Goal: Browse casually

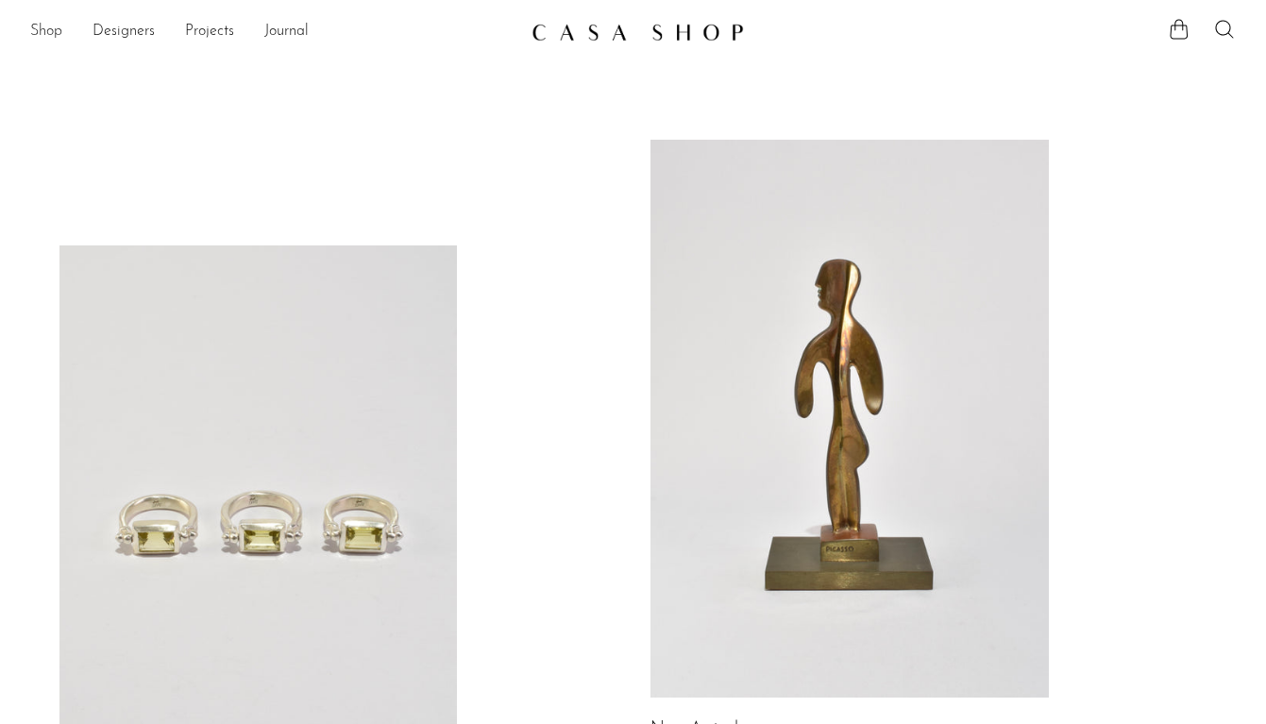
click at [52, 30] on link "Shop" at bounding box center [46, 32] width 32 height 25
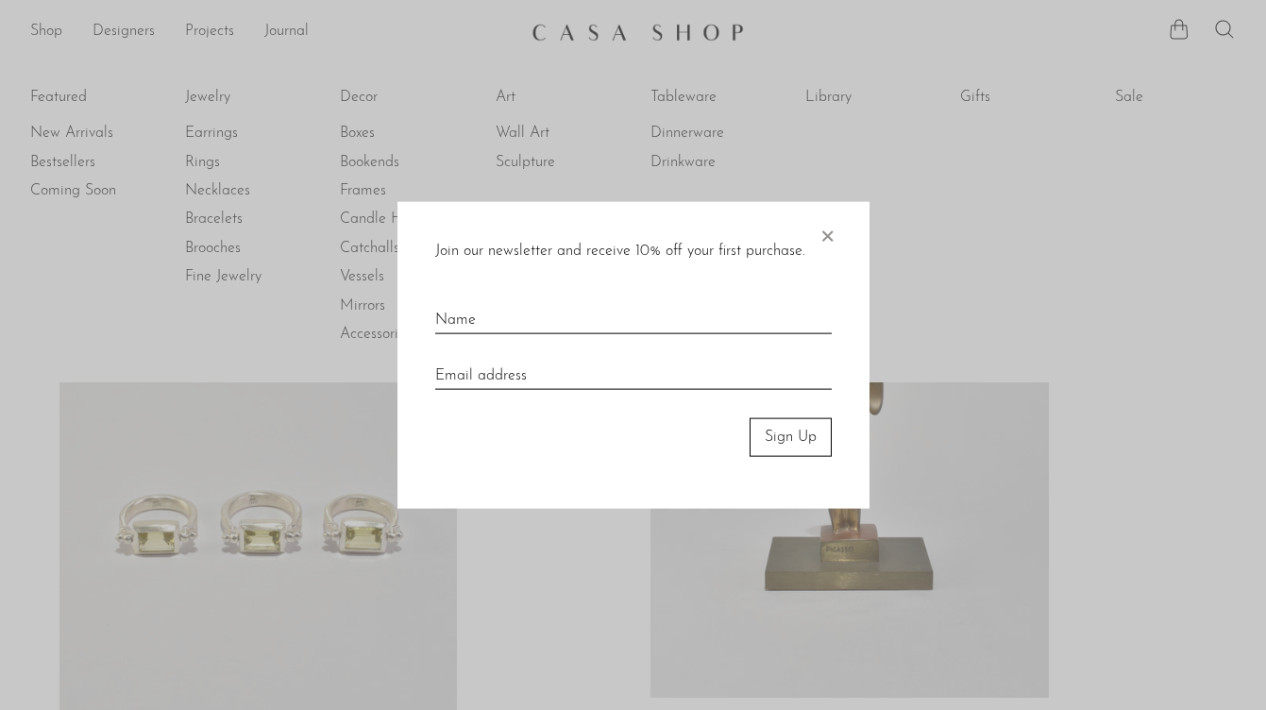
click at [825, 237] on span "×" at bounding box center [827, 232] width 19 height 60
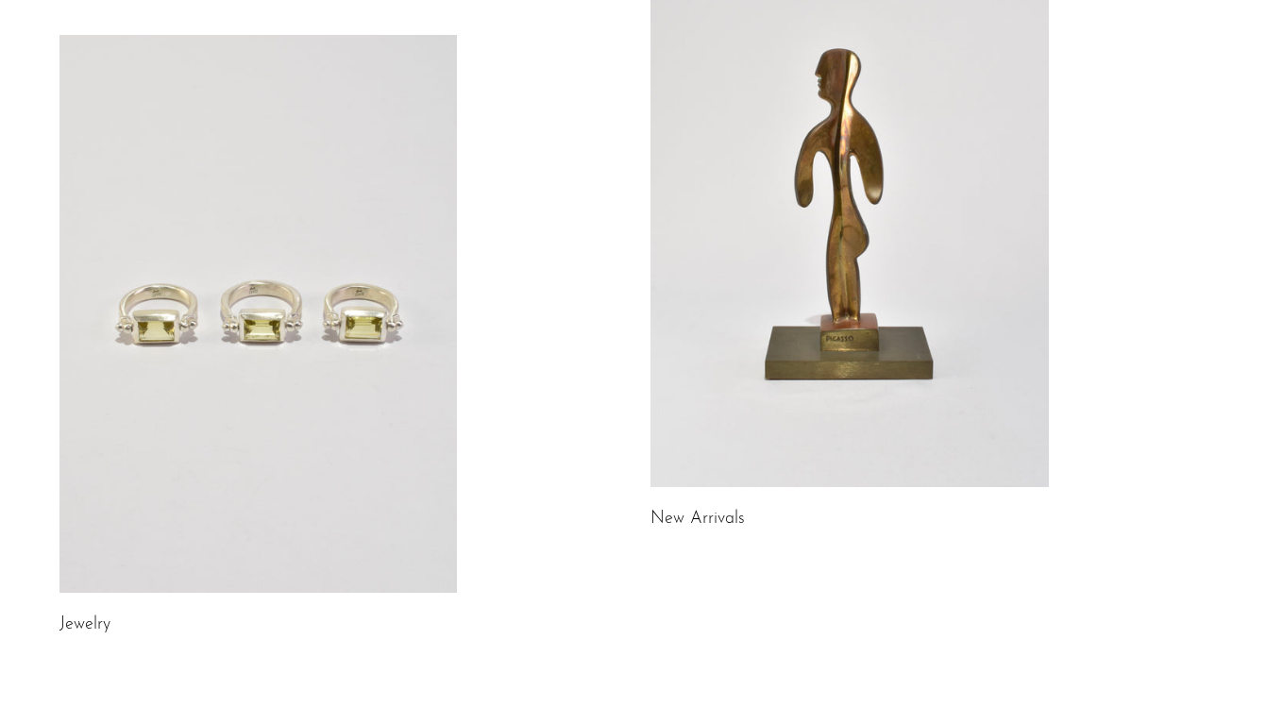
scroll to position [214, 0]
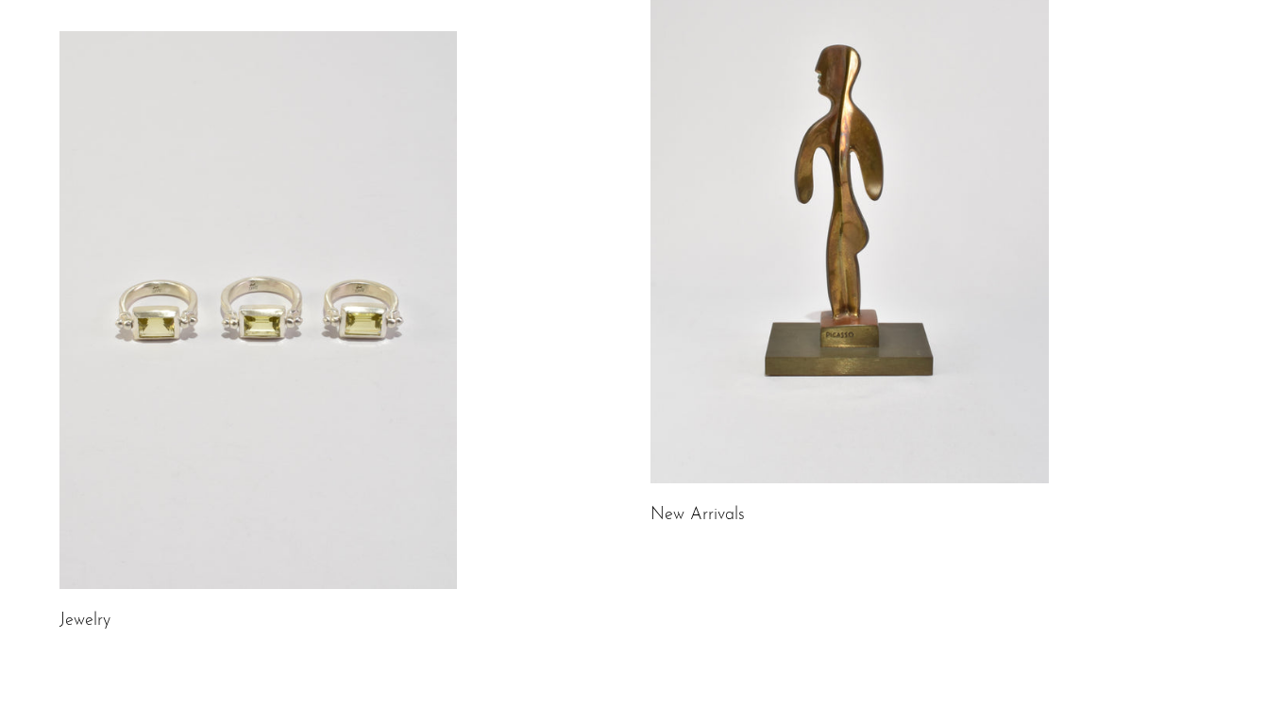
click at [222, 326] on link at bounding box center [258, 310] width 399 height 558
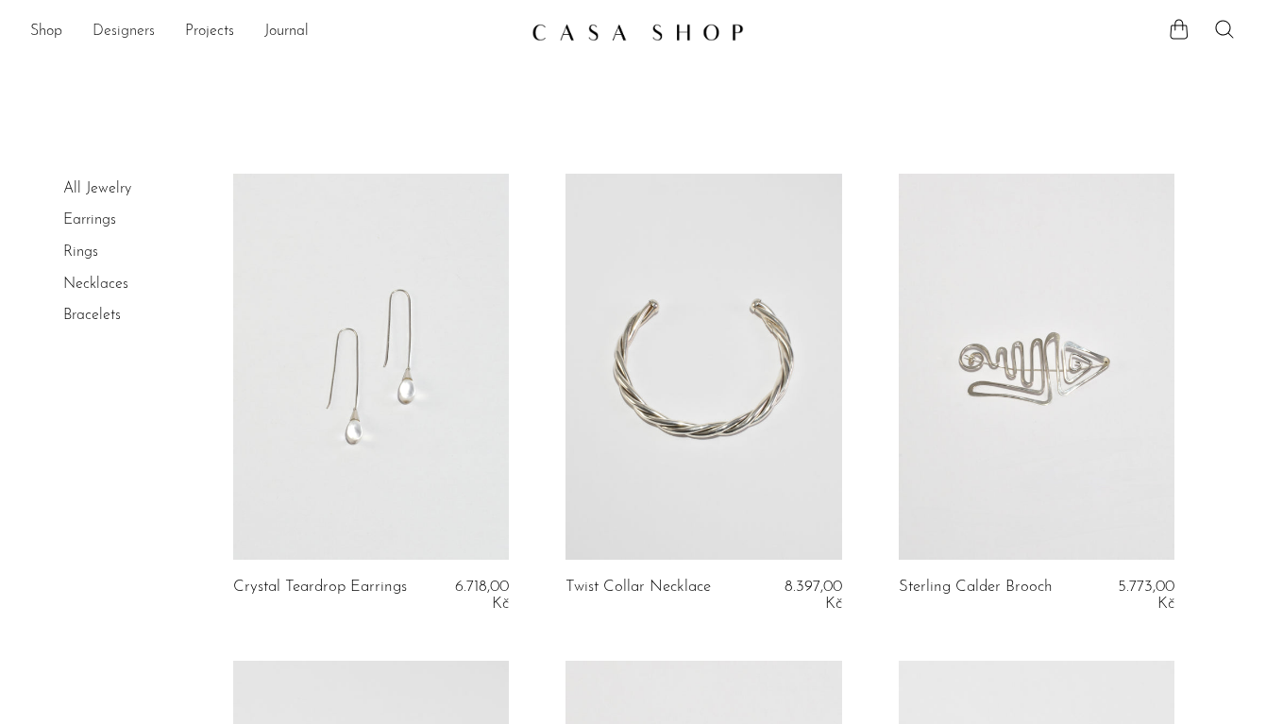
click at [106, 31] on link "Designers" at bounding box center [124, 32] width 62 height 25
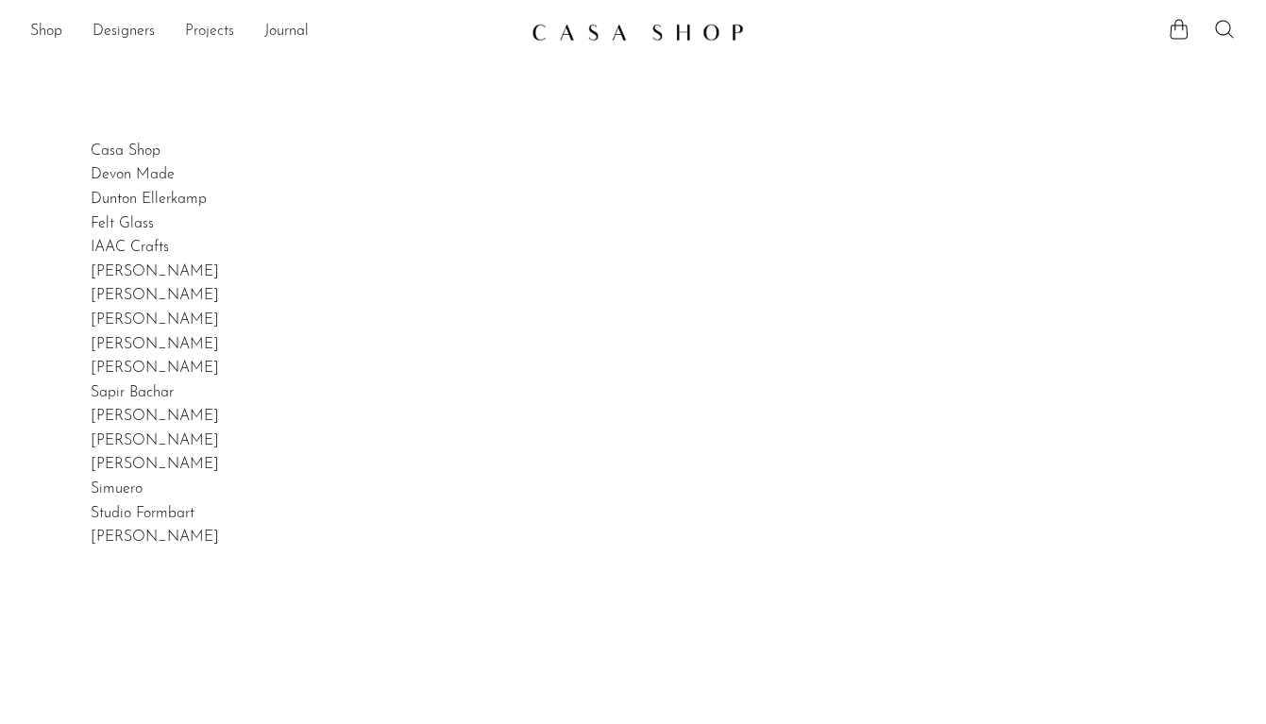
click at [195, 37] on link "Projects" at bounding box center [209, 32] width 49 height 25
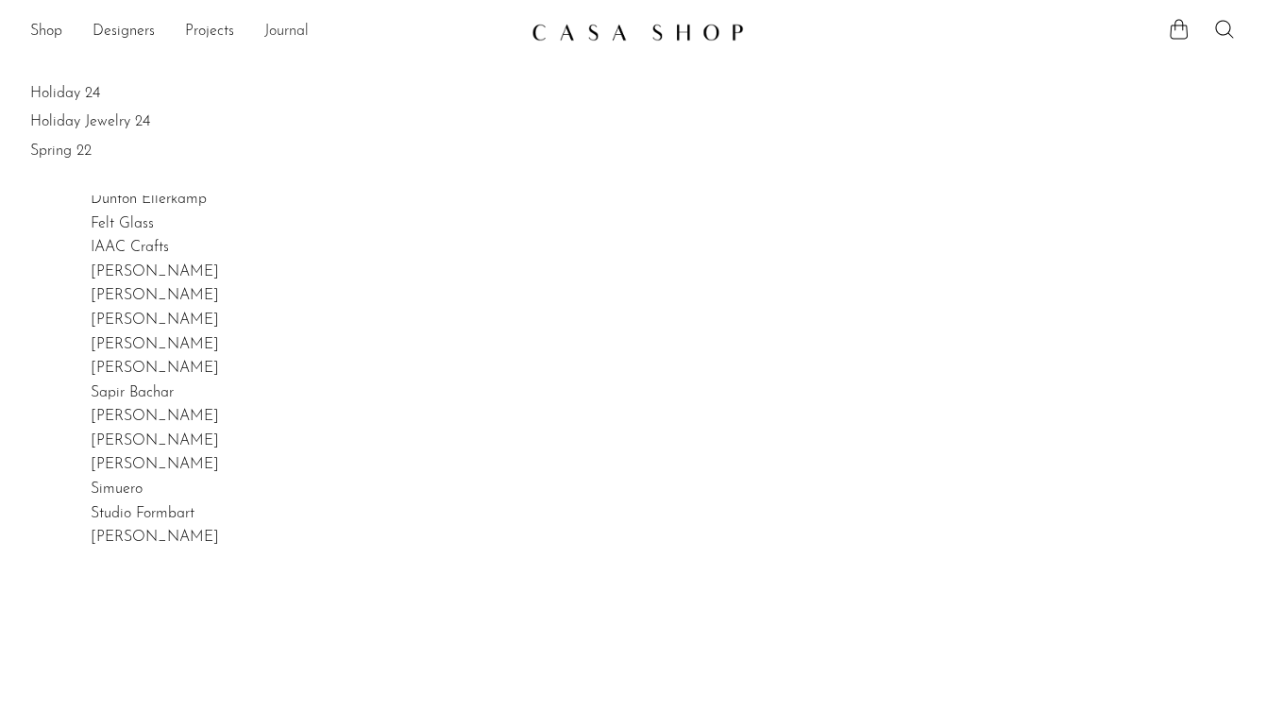
click at [283, 25] on link "Journal" at bounding box center [286, 32] width 44 height 25
